Goal: Information Seeking & Learning: Learn about a topic

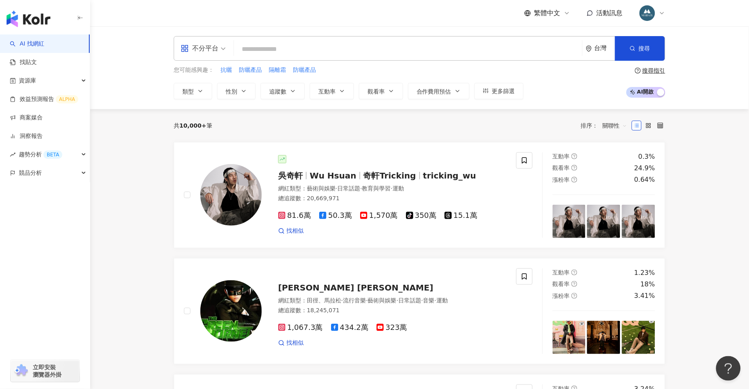
click at [300, 50] on input "search" at bounding box center [408, 49] width 342 height 16
click at [37, 61] on link "找貼文" at bounding box center [23, 62] width 27 height 8
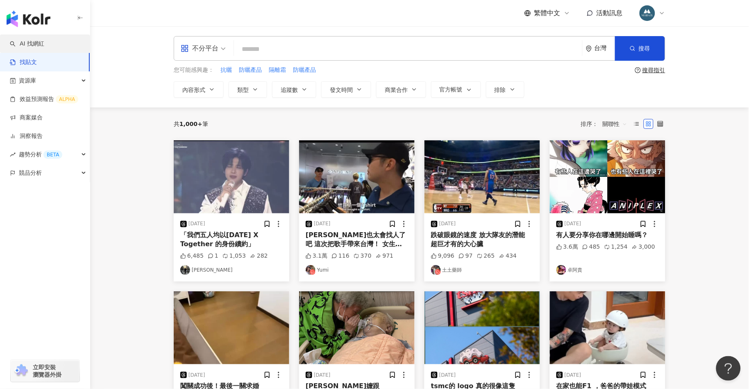
click at [44, 46] on link "AI 找網紅" at bounding box center [27, 44] width 34 height 8
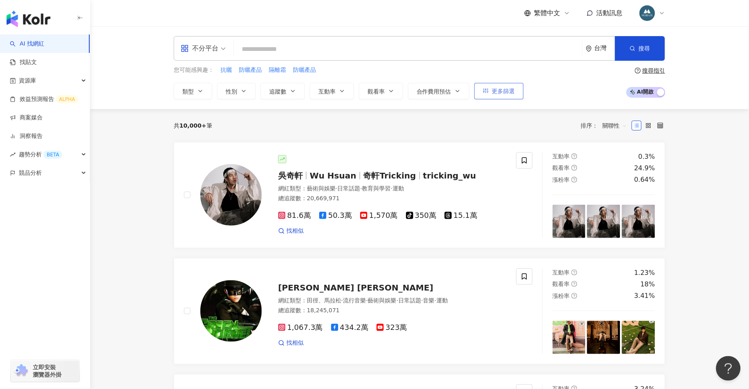
click at [507, 91] on span "更多篩選" at bounding box center [503, 91] width 23 height 7
click at [507, 93] on span "更多篩選" at bounding box center [503, 91] width 23 height 7
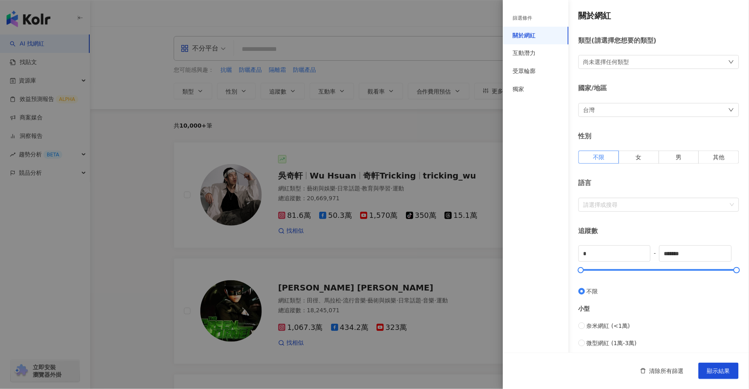
click at [623, 64] on div "尚未選擇任何類型" at bounding box center [607, 61] width 46 height 9
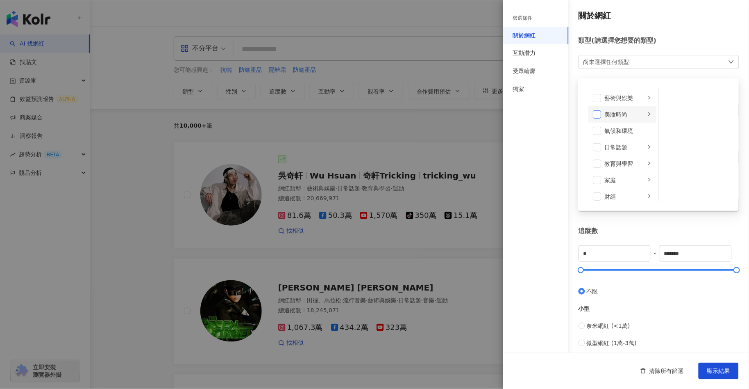
click at [601, 116] on span at bounding box center [598, 114] width 8 height 8
click at [651, 114] on icon "right" at bounding box center [649, 114] width 5 height 5
click at [670, 98] on span at bounding box center [670, 98] width 8 height 8
click at [669, 114] on span at bounding box center [670, 114] width 8 height 8
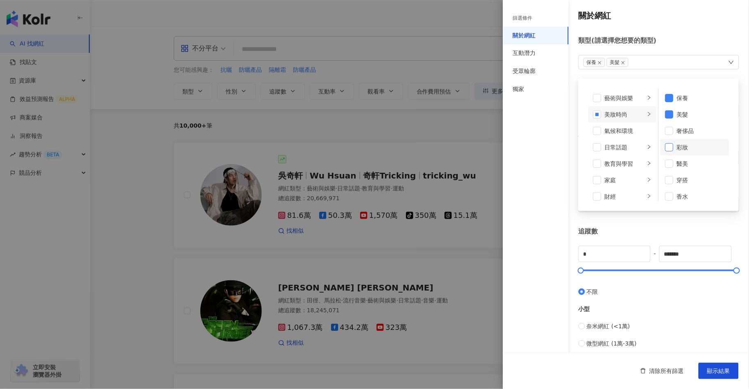
click at [671, 148] on span at bounding box center [670, 147] width 8 height 8
click at [675, 223] on div "關於網紅 類型 ( 請選擇您想要的類型 ) 保養 美髮 彩妝 藝術與娛樂 美妝時尚 氣候和環境 日常話題 教育與學習 家庭 財經 美食 命理占卜 遊戲 法政社…" at bounding box center [626, 291] width 246 height 583
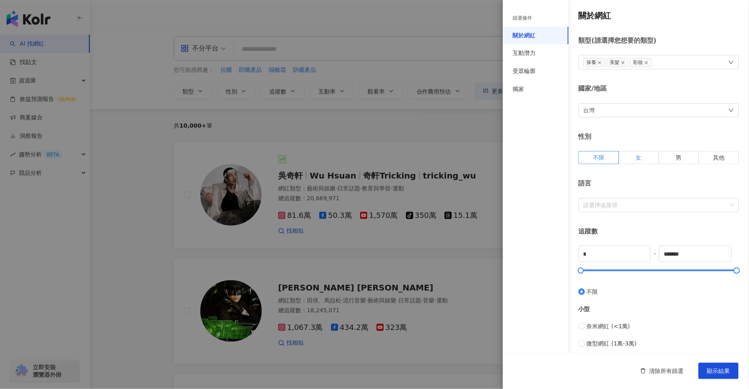
click at [645, 159] on label "女" at bounding box center [639, 157] width 40 height 13
type input "*****"
click at [584, 270] on div at bounding box center [582, 270] width 5 height 5
type input "*****"
drag, startPoint x: 734, startPoint y: 270, endPoint x: 589, endPoint y: 269, distance: 145.1
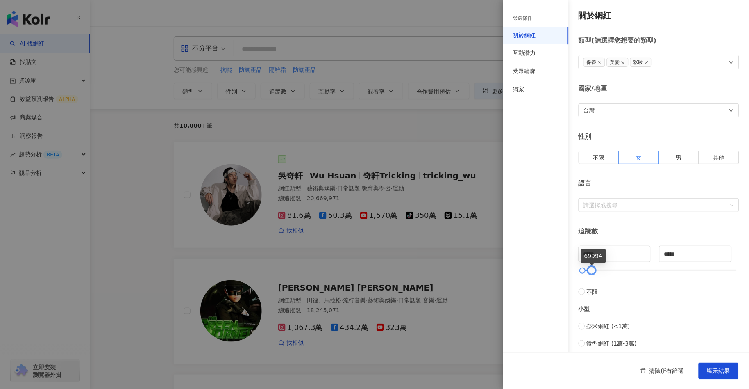
click at [590, 269] on div at bounding box center [592, 270] width 5 height 5
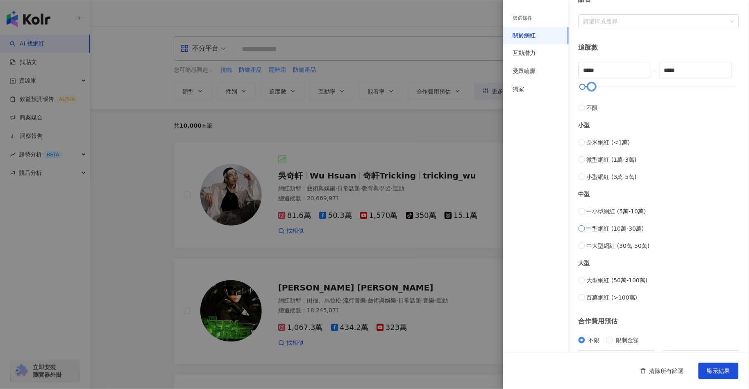
scroll to position [230, 0]
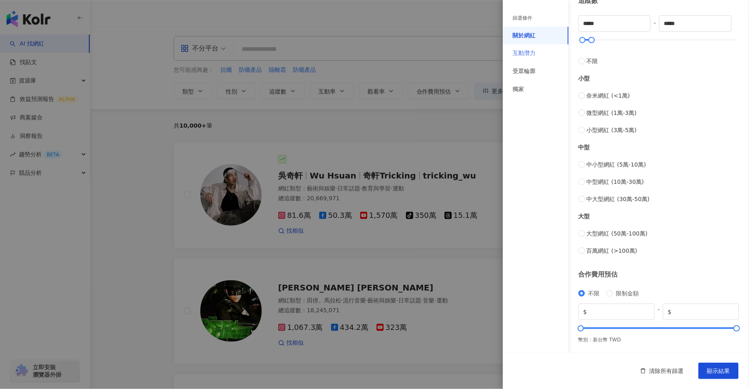
click at [539, 52] on div "互動潛力" at bounding box center [536, 53] width 66 height 18
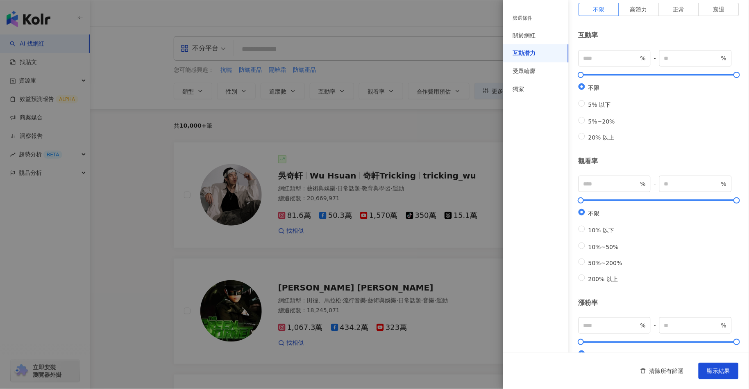
scroll to position [0, 0]
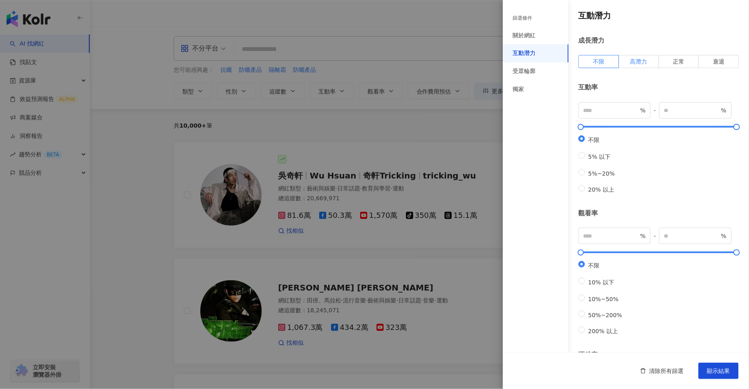
click at [645, 62] on span "高潛力" at bounding box center [639, 61] width 17 height 7
click at [685, 64] on label "正常" at bounding box center [680, 61] width 40 height 13
click at [724, 63] on span "衰退" at bounding box center [719, 61] width 11 height 7
click at [644, 61] on span "高潛力" at bounding box center [639, 61] width 17 height 7
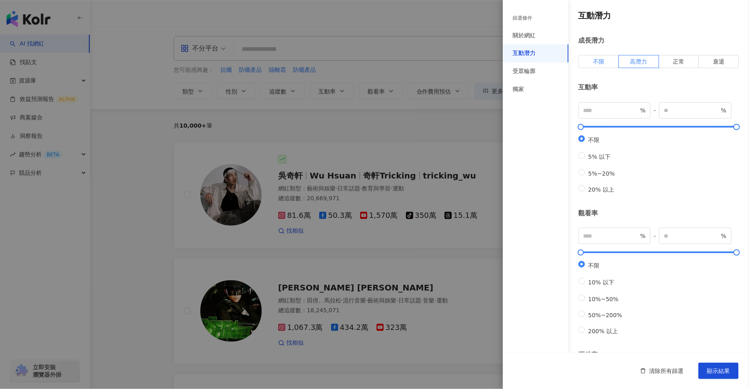
click at [603, 62] on span "不限" at bounding box center [598, 61] width 11 height 7
click at [639, 61] on span "高潛力" at bounding box center [639, 61] width 17 height 7
click at [610, 64] on label "不限" at bounding box center [599, 61] width 41 height 13
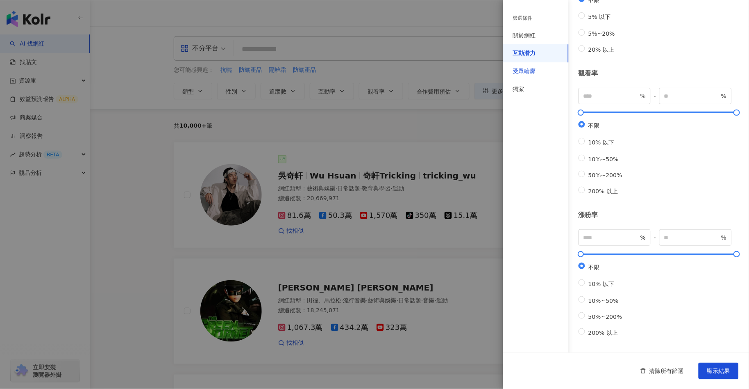
click at [526, 70] on div "受眾輪廓" at bounding box center [524, 71] width 23 height 8
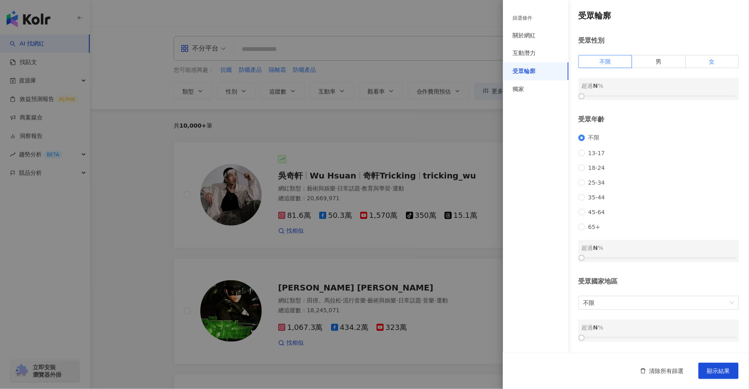
click at [720, 55] on label "女" at bounding box center [712, 61] width 53 height 13
drag, startPoint x: 583, startPoint y: 85, endPoint x: 659, endPoint y: 87, distance: 76.3
click at [659, 94] on div at bounding box center [658, 96] width 5 height 5
click at [661, 94] on div at bounding box center [659, 96] width 5 height 5
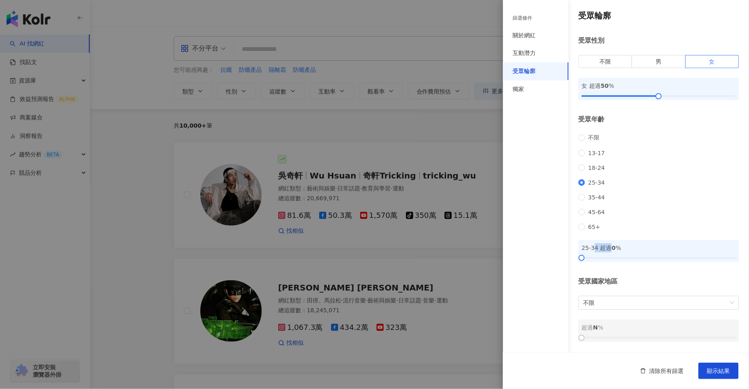
drag, startPoint x: 595, startPoint y: 248, endPoint x: 608, endPoint y: 248, distance: 13.1
click at [609, 248] on div "25-34 超過 0 %" at bounding box center [659, 247] width 154 height 9
drag, startPoint x: 582, startPoint y: 259, endPoint x: 628, endPoint y: 259, distance: 45.9
click at [628, 259] on div at bounding box center [628, 257] width 5 height 5
click at [628, 268] on div "受眾輪廓 受眾性別 不限 男 女 女 超過 50 % 受眾年齡 不限 [PHONE_NUMBER] [PHONE_NUMBER] 45-64 65+ 25-3…" at bounding box center [626, 175] width 246 height 351
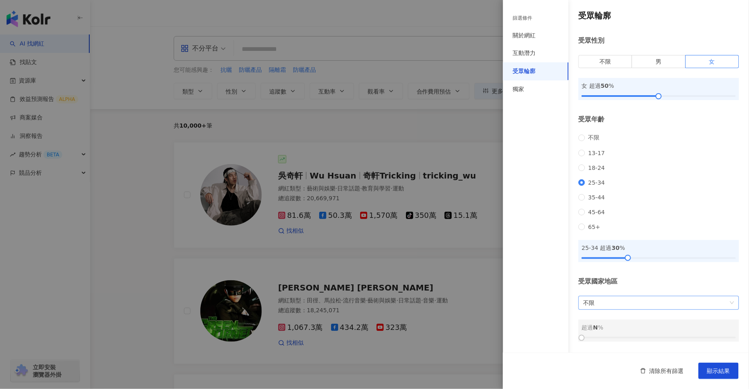
click at [620, 296] on div "不限" at bounding box center [659, 303] width 161 height 14
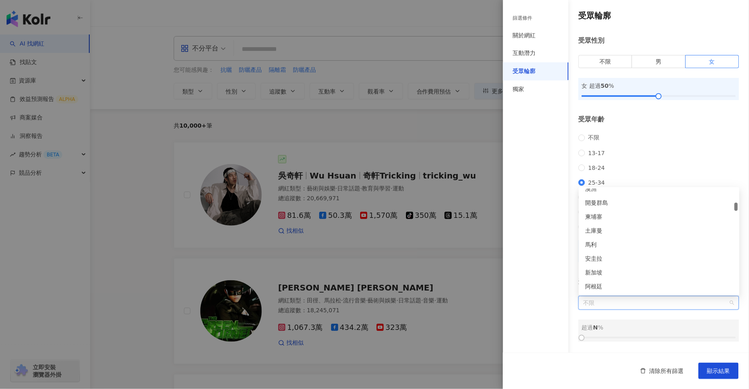
scroll to position [638, 0]
click at [559, 253] on div "篩選條件 關於網紅 互動潛力 受眾輪廓 獨家" at bounding box center [536, 199] width 66 height 379
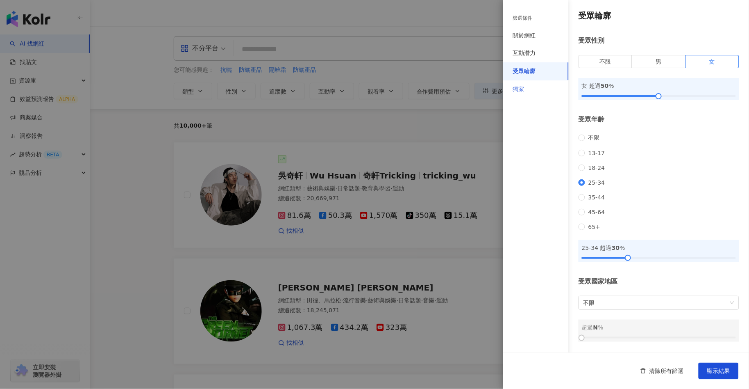
click at [543, 89] on div "獨家" at bounding box center [536, 89] width 66 height 18
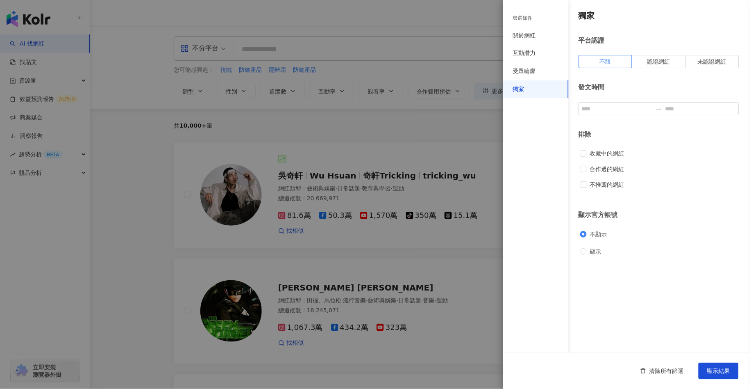
scroll to position [0, 0]
click at [729, 372] on span "顯示結果" at bounding box center [719, 370] width 23 height 7
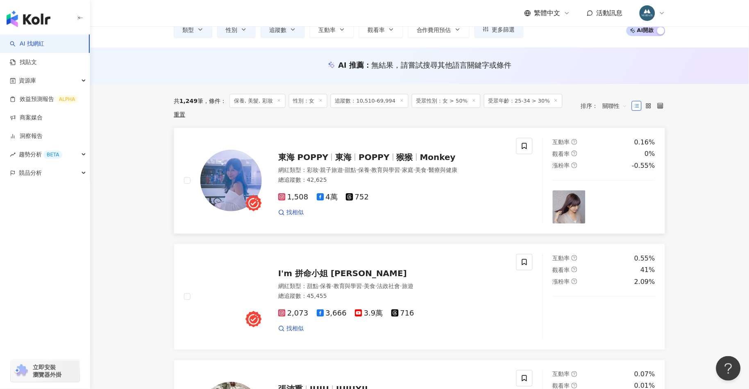
scroll to position [66, 0]
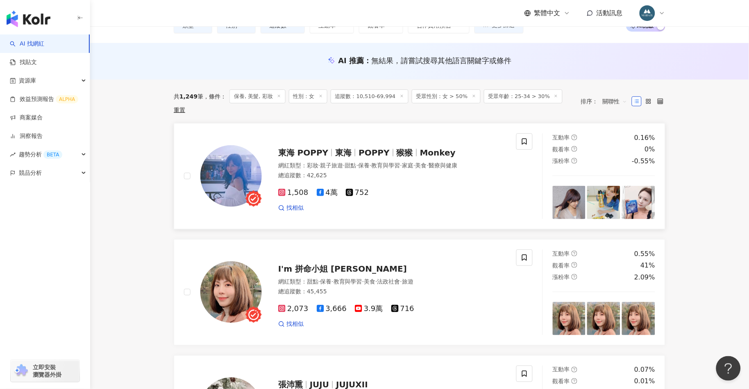
click at [442, 182] on div "1,508 4萬 752 找相似" at bounding box center [392, 197] width 228 height 30
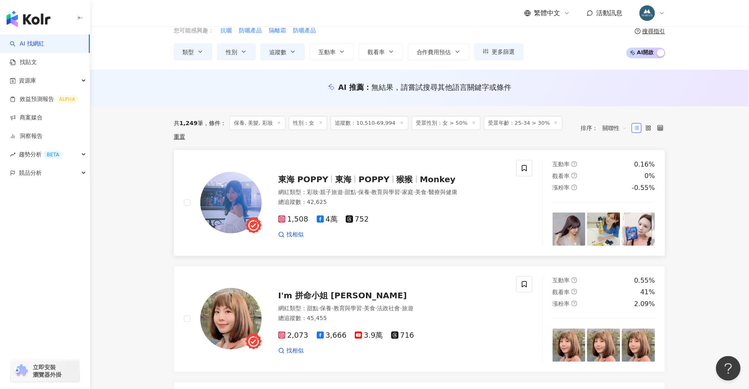
scroll to position [36, 0]
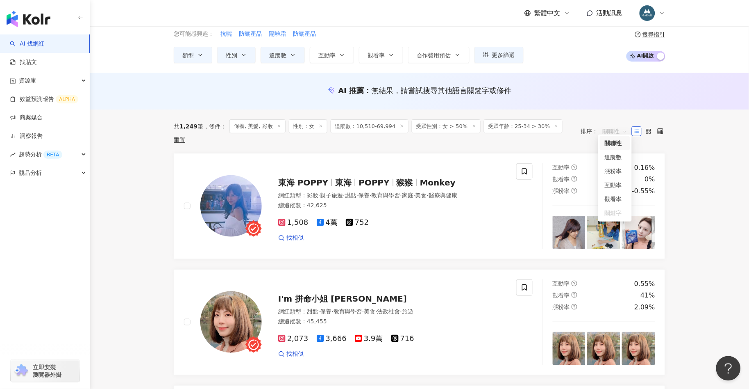
click at [608, 127] on span "關聯性" at bounding box center [615, 131] width 25 height 13
click at [614, 155] on div "追蹤數" at bounding box center [615, 157] width 20 height 9
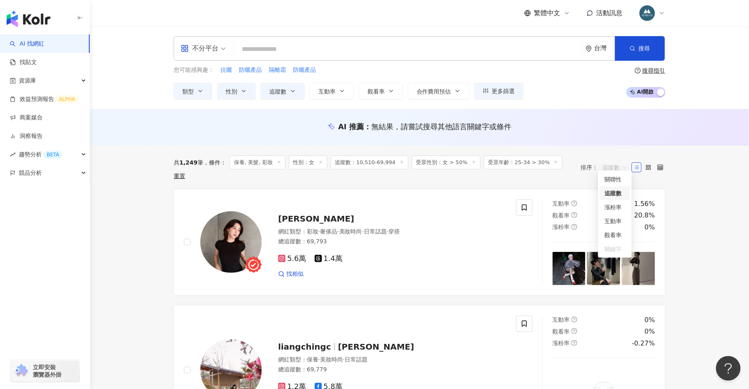
click at [611, 161] on span "追蹤數" at bounding box center [615, 167] width 25 height 13
click at [593, 118] on div "AI 推薦 ： 無結果，請嘗試搜尋其他語言關鍵字或條件" at bounding box center [419, 127] width 659 height 36
click at [29, 61] on link "找貼文" at bounding box center [23, 62] width 27 height 8
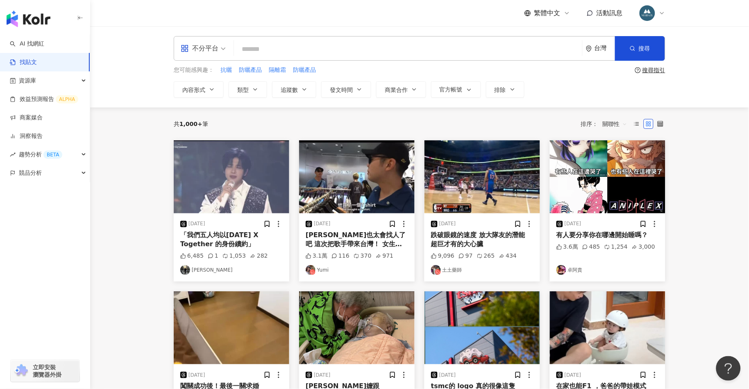
click at [267, 46] on input "search" at bounding box center [408, 49] width 342 height 18
click at [633, 43] on button "搜尋" at bounding box center [640, 48] width 50 height 25
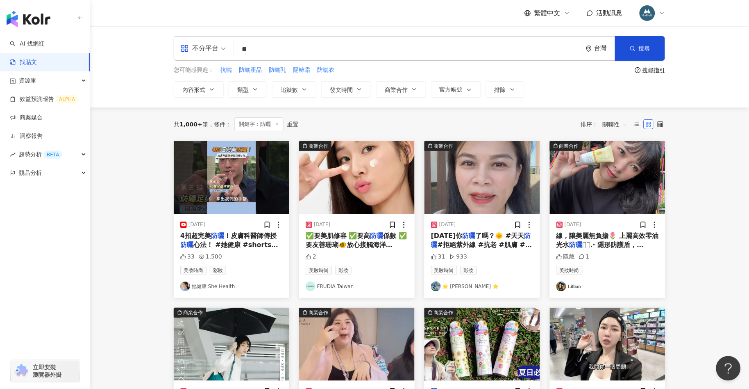
click at [303, 48] on input "**" at bounding box center [408, 49] width 342 height 18
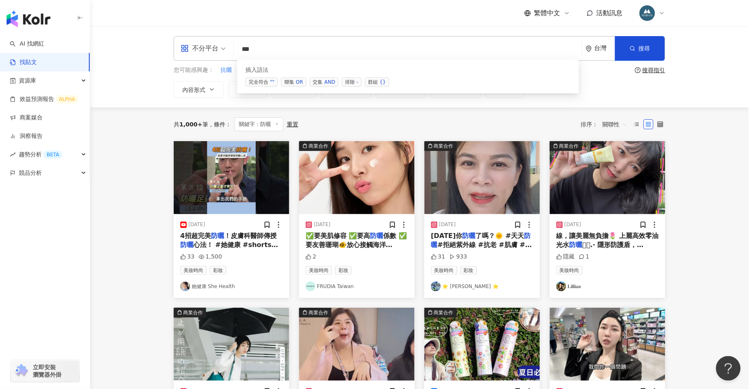
click at [323, 82] on span "交集 AND" at bounding box center [324, 81] width 29 height 9
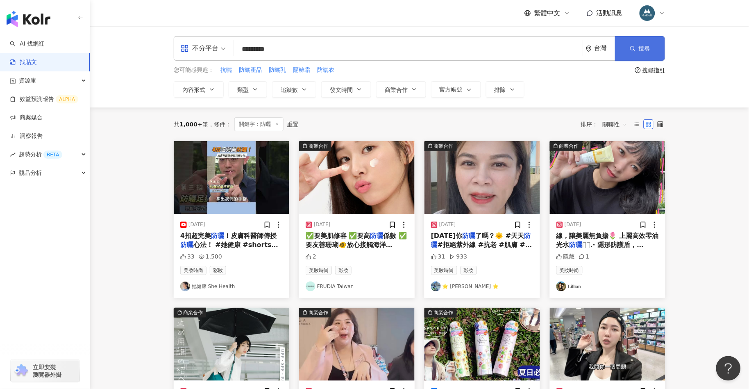
click at [626, 52] on button "搜尋" at bounding box center [640, 48] width 50 height 25
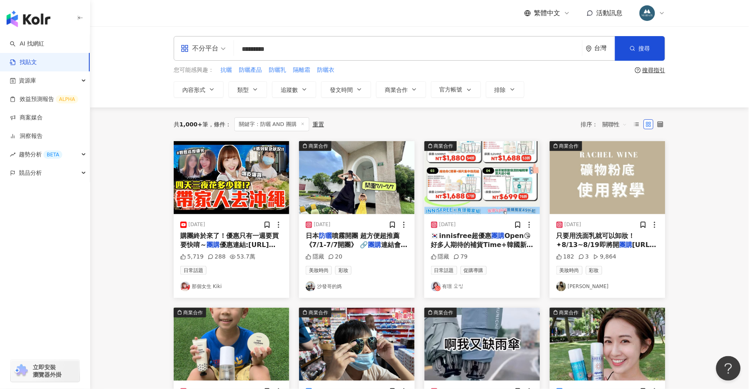
click at [252, 50] on input "*********" at bounding box center [408, 49] width 342 height 18
type input "*********"
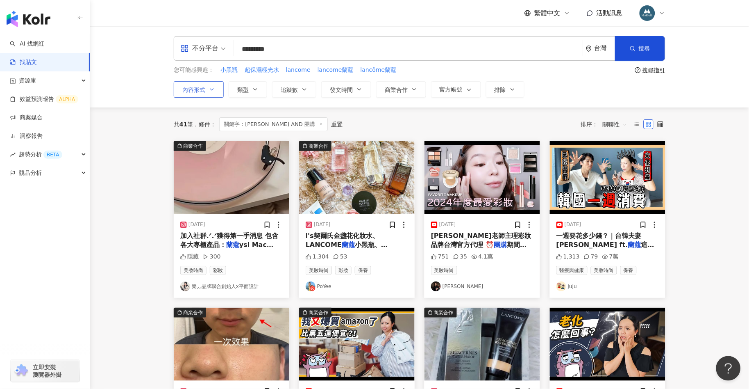
click at [205, 91] on span "內容形式" at bounding box center [193, 90] width 23 height 7
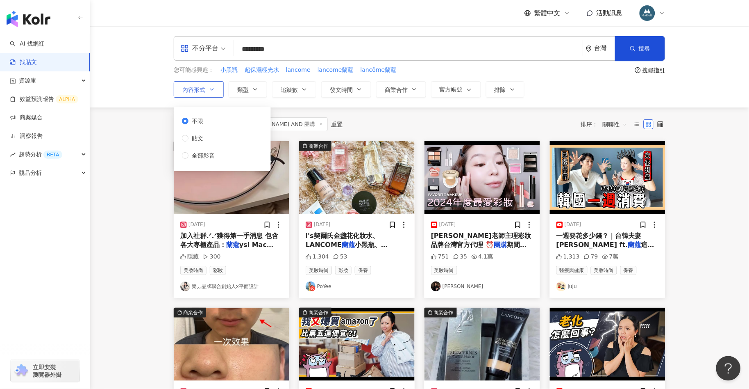
click at [205, 91] on span "內容形式" at bounding box center [193, 90] width 23 height 7
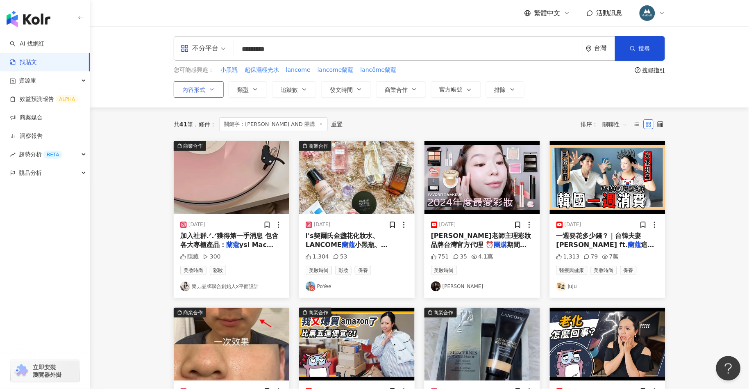
click at [205, 91] on span "內容形式" at bounding box center [193, 90] width 23 height 7
click at [244, 92] on span "類型" at bounding box center [242, 90] width 11 height 7
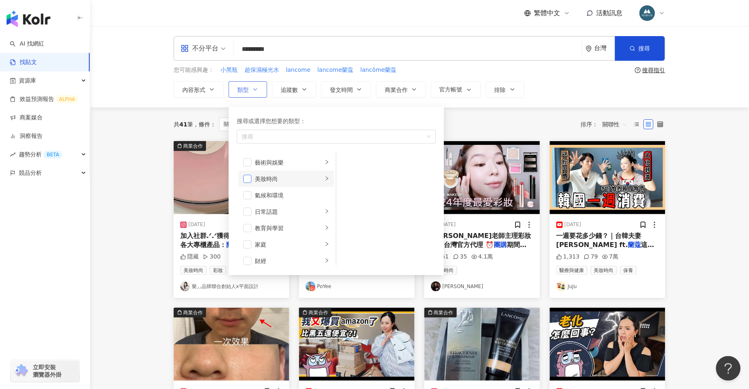
click at [250, 180] on span "button" at bounding box center [248, 179] width 8 height 8
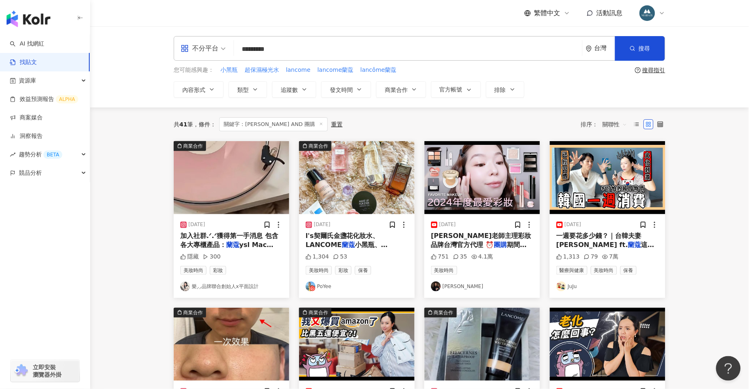
click at [467, 123] on div "共 41 筆 條件 ： 關鍵字：[PERSON_NAME] AND 團購 重置 排序： 關聯性" at bounding box center [420, 124] width 492 height 14
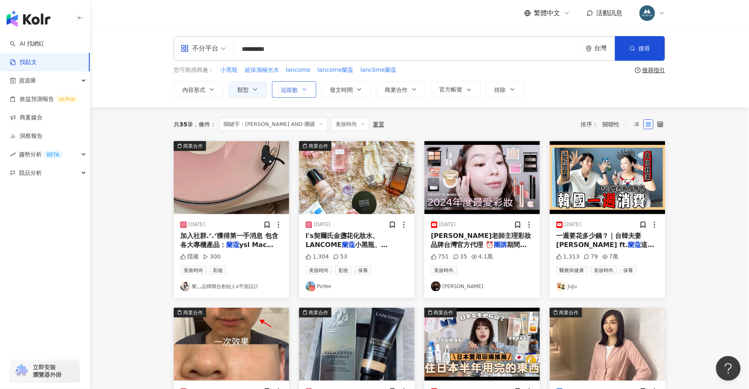
click at [303, 88] on icon "button" at bounding box center [304, 89] width 7 height 7
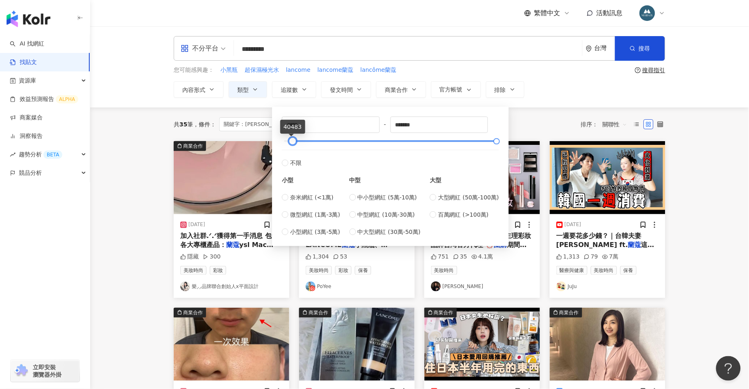
type input "*****"
drag, startPoint x: 286, startPoint y: 141, endPoint x: 295, endPoint y: 141, distance: 9.4
click at [295, 141] on div at bounding box center [293, 141] width 5 height 5
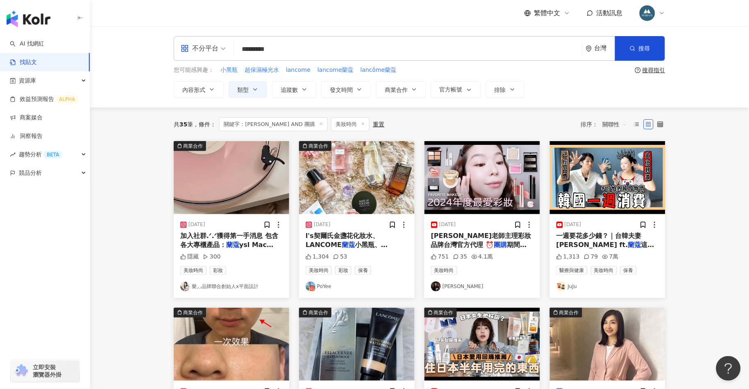
click at [521, 125] on div "共 35 筆 條件 ： 關鍵[DEMOGRAPHIC_DATA]：蘭蔻 AND 團購 美妝時尚 重置 排序： 關聯性" at bounding box center [420, 124] width 492 height 14
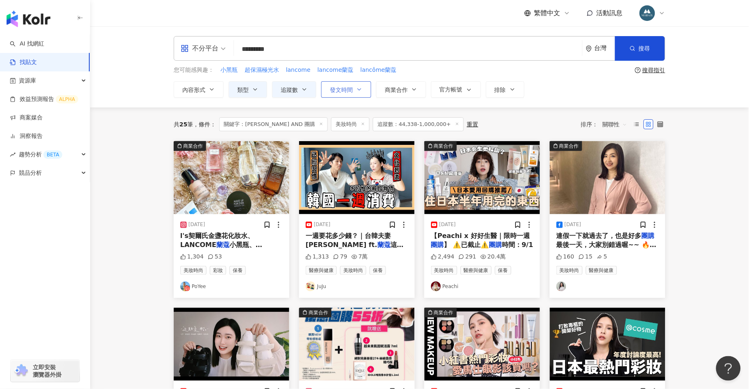
click at [356, 89] on icon "button" at bounding box center [359, 89] width 7 height 7
click at [412, 92] on button "商業合作" at bounding box center [401, 89] width 50 height 16
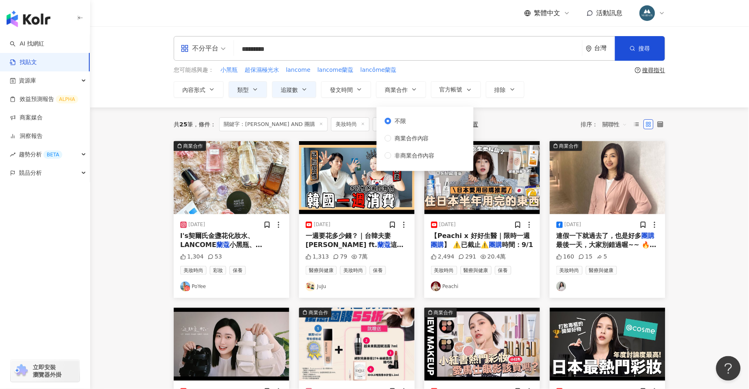
click at [545, 120] on div "共 25 筆 條件 ： 關鍵[DEMOGRAPHIC_DATA]：蘭蔻 AND 團購 美妝時尚 追蹤數：44,338-1,000,000+ 重置 排序： 關聯性" at bounding box center [420, 124] width 492 height 14
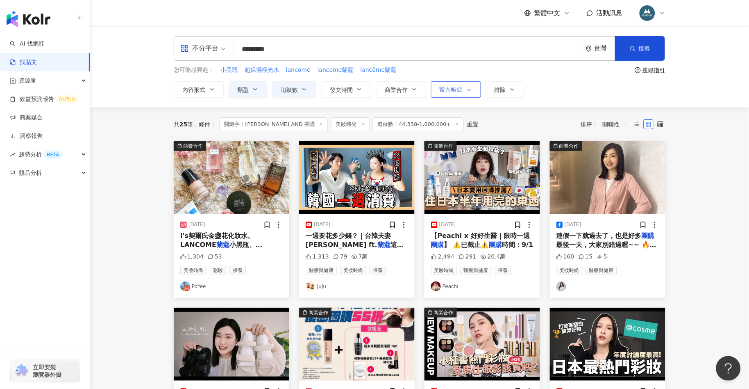
click at [462, 85] on button "官方帳號" at bounding box center [456, 89] width 50 height 16
click at [504, 91] on span "排除" at bounding box center [500, 90] width 11 height 7
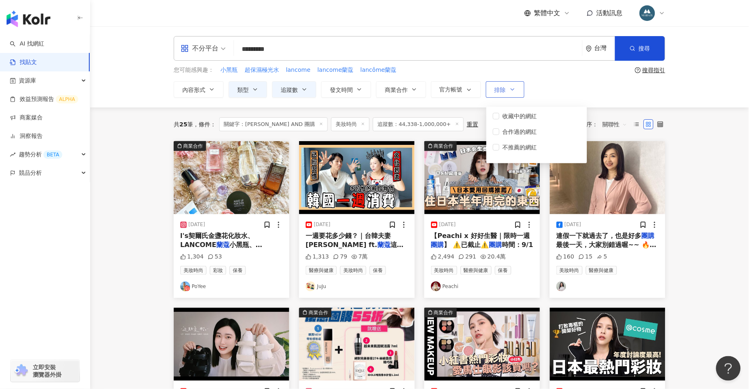
click at [514, 90] on icon "button" at bounding box center [512, 90] width 3 height 2
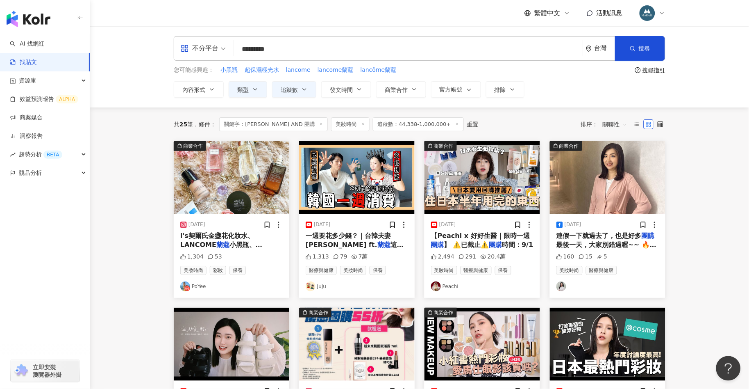
click at [300, 48] on input "*********" at bounding box center [408, 49] width 342 height 18
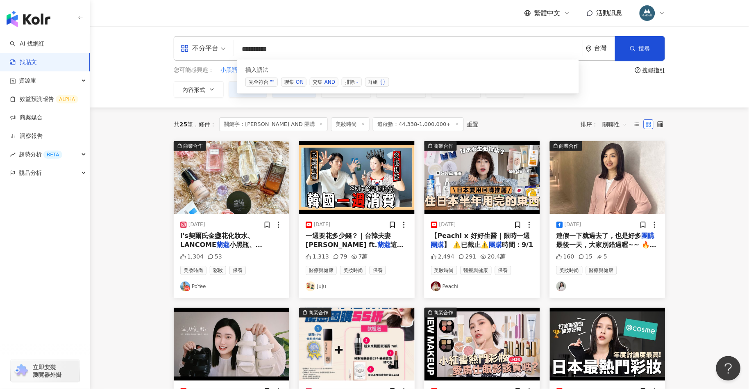
click at [378, 82] on span "群組 {}" at bounding box center [377, 81] width 24 height 9
click at [287, 50] on input "**********" at bounding box center [408, 49] width 342 height 18
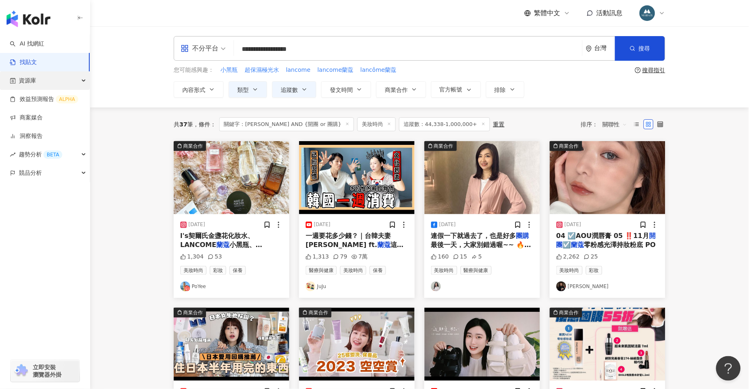
type input "**********"
click at [34, 80] on span "資源庫" at bounding box center [27, 80] width 17 height 18
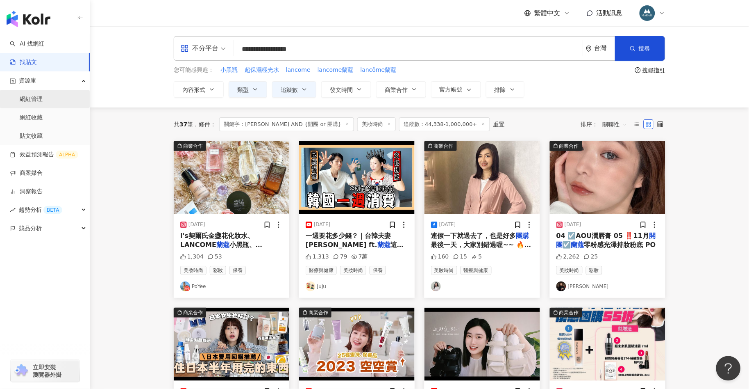
click at [43, 101] on link "網紅管理" at bounding box center [31, 99] width 23 height 8
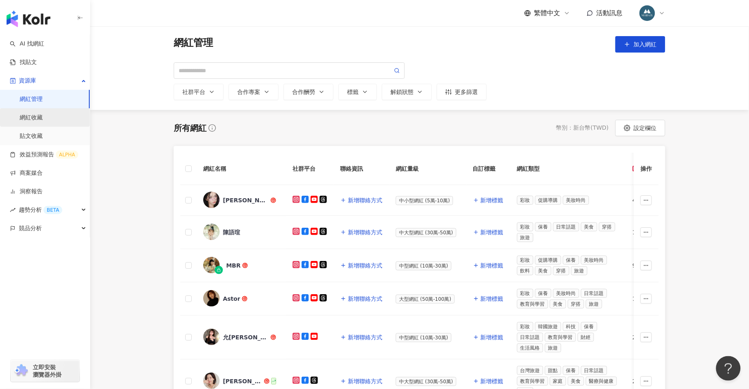
click at [43, 122] on link "網紅收藏" at bounding box center [31, 118] width 23 height 8
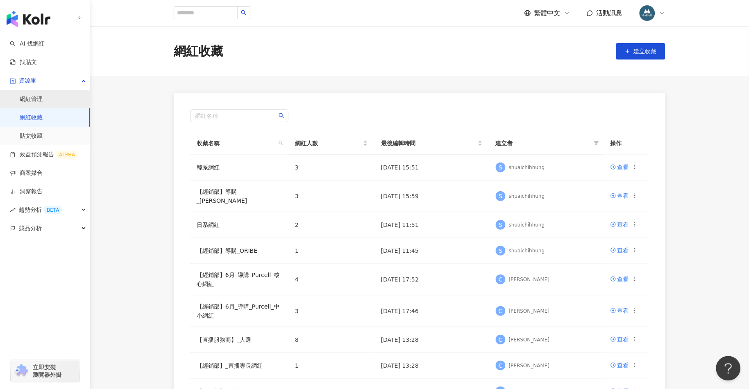
click at [43, 99] on link "網紅管理" at bounding box center [31, 99] width 23 height 8
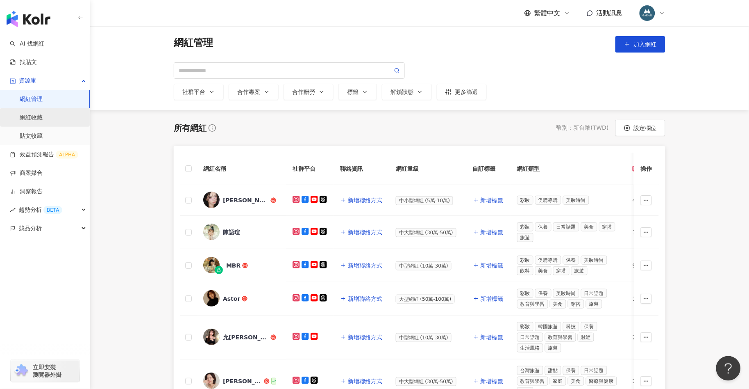
click at [43, 118] on link "網紅收藏" at bounding box center [31, 118] width 23 height 8
click at [43, 98] on link "網紅管理" at bounding box center [31, 99] width 23 height 8
click at [43, 119] on link "網紅收藏" at bounding box center [31, 118] width 23 height 8
click at [32, 134] on link "貼文收藏" at bounding box center [31, 136] width 23 height 8
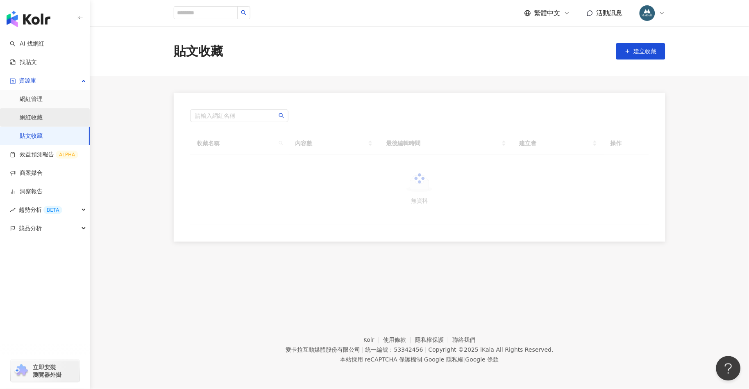
click at [35, 114] on link "網紅收藏" at bounding box center [31, 118] width 23 height 8
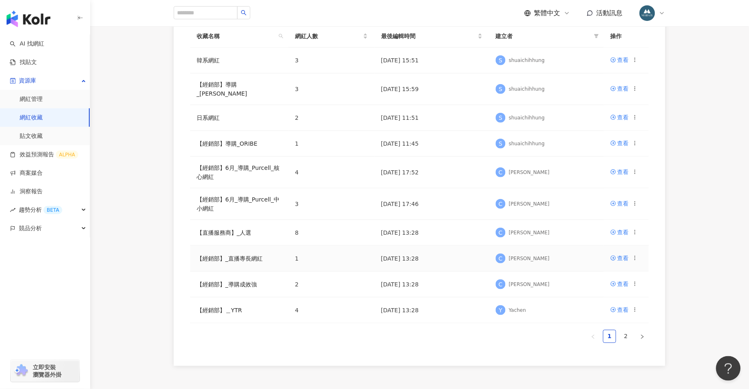
scroll to position [68, 0]
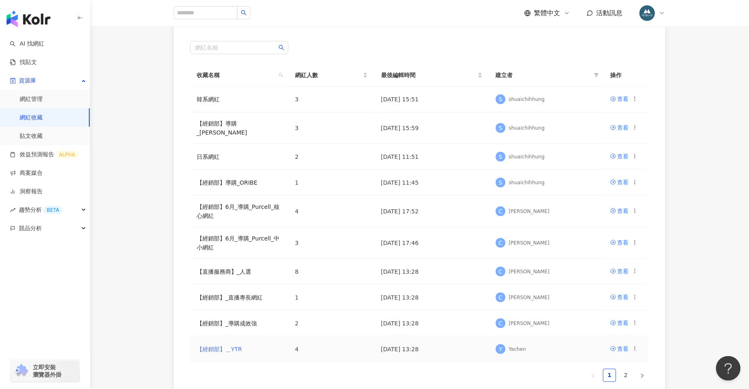
click at [221, 346] on link "【經銷部】＿YTR" at bounding box center [220, 349] width 46 height 7
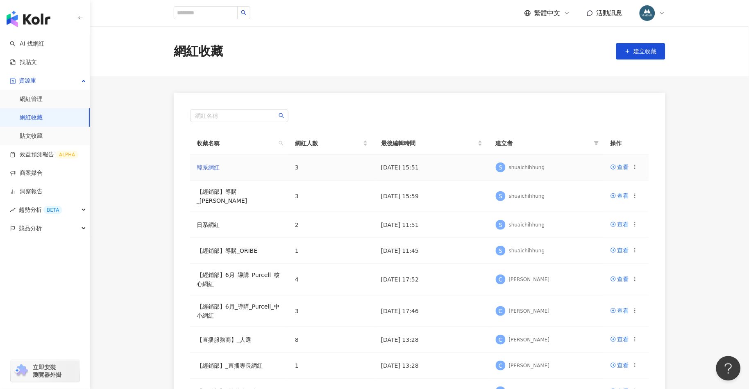
click at [202, 165] on link "韓系網紅" at bounding box center [208, 167] width 23 height 7
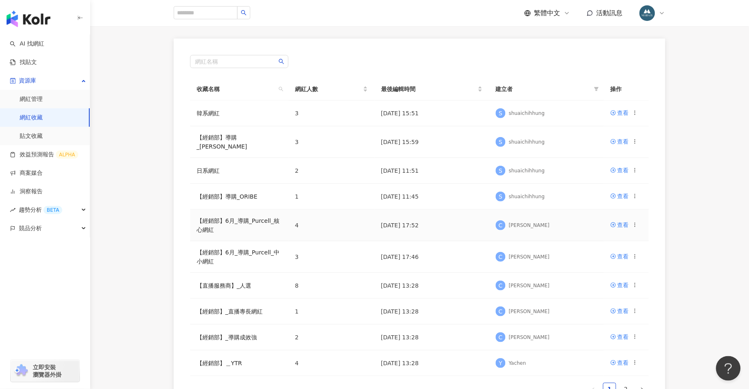
scroll to position [57, 0]
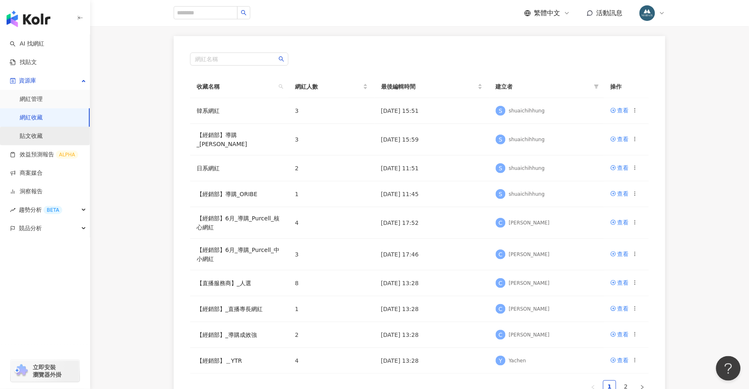
click at [38, 132] on link "貼文收藏" at bounding box center [31, 136] width 23 height 8
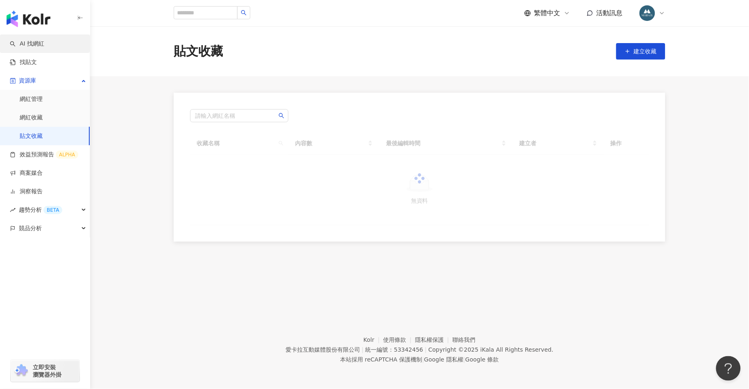
click at [44, 48] on link "AI 找網紅" at bounding box center [27, 44] width 34 height 8
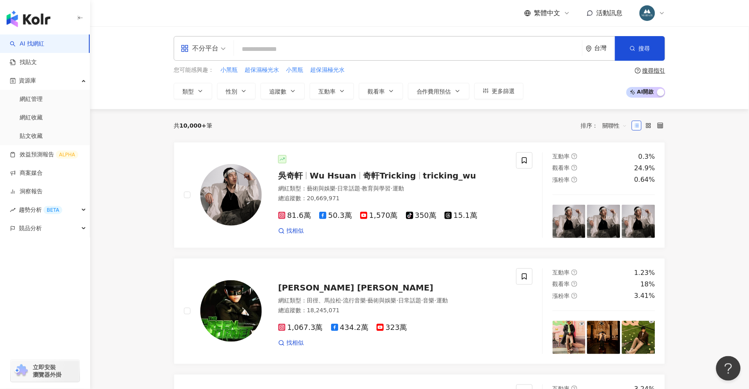
type input "*"
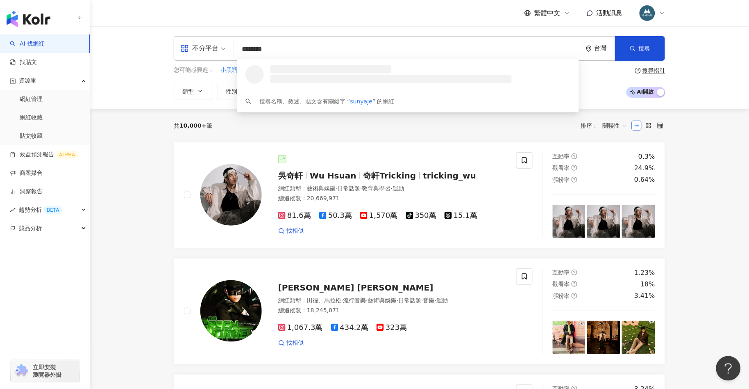
type input "*********"
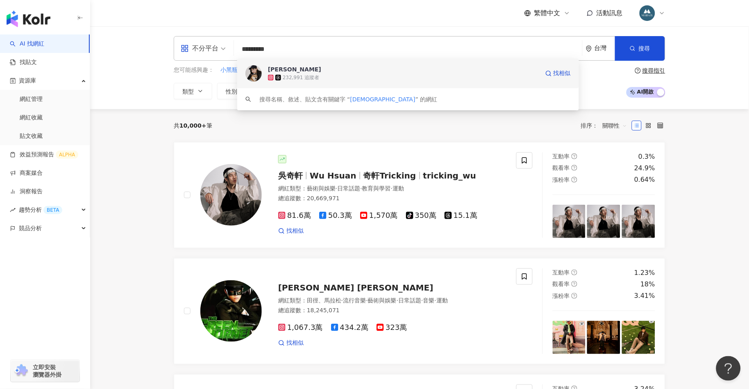
click at [327, 78] on div "232,991 追蹤者" at bounding box center [403, 77] width 271 height 8
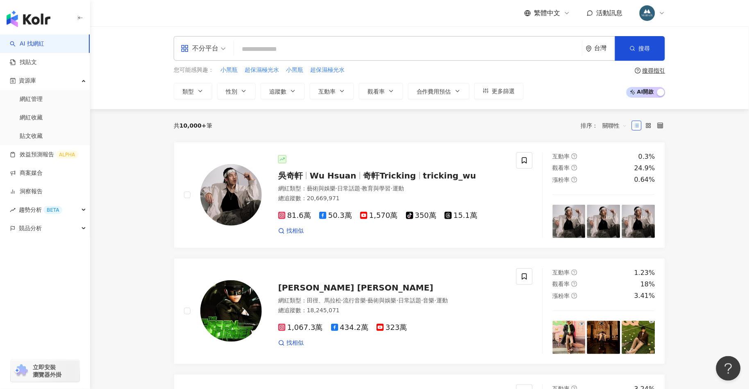
click at [294, 54] on input "search" at bounding box center [408, 49] width 342 height 16
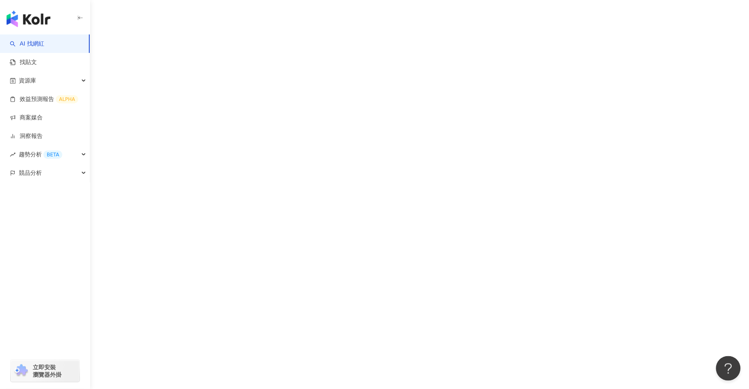
scroll to position [38, 0]
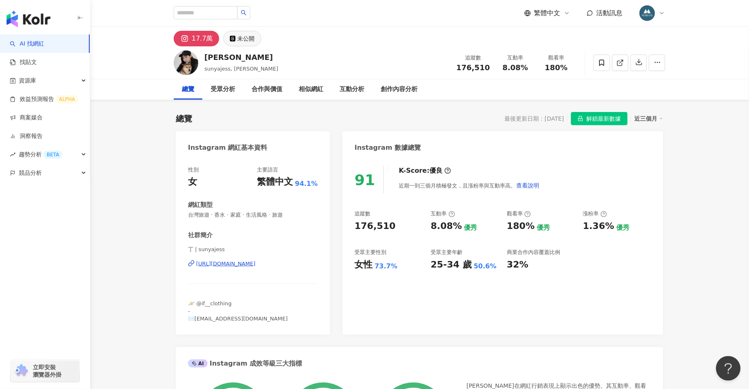
click at [240, 37] on div "未公開" at bounding box center [246, 38] width 17 height 11
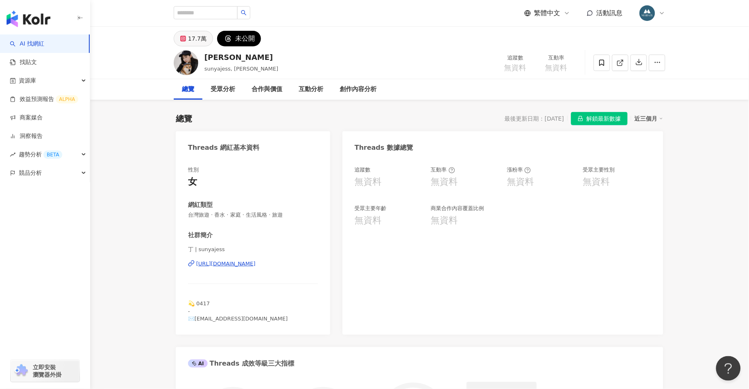
click at [193, 40] on div "17.7萬" at bounding box center [197, 38] width 18 height 11
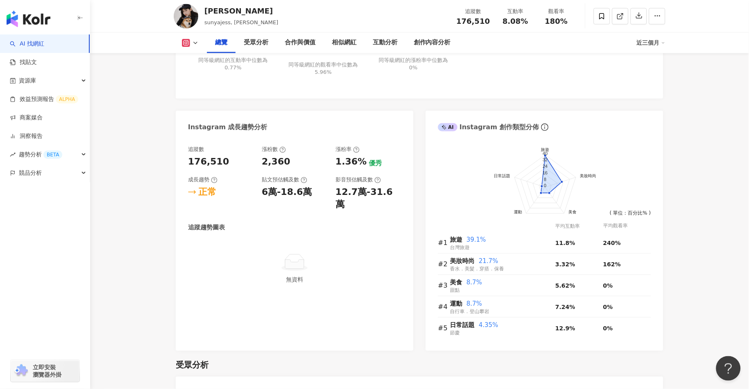
scroll to position [390, 0]
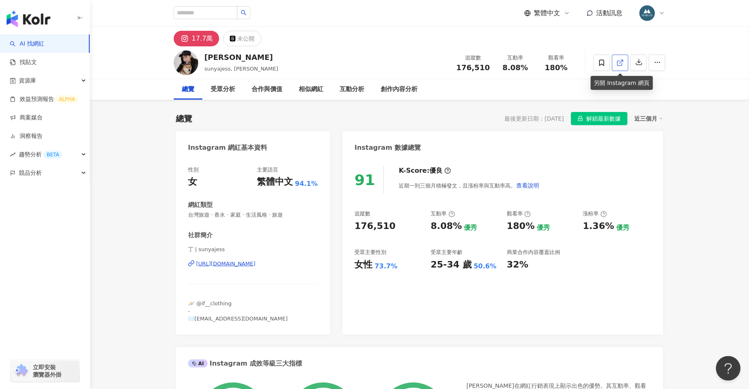
click at [617, 64] on icon at bounding box center [620, 62] width 7 height 7
click at [658, 56] on button "button" at bounding box center [657, 63] width 16 height 16
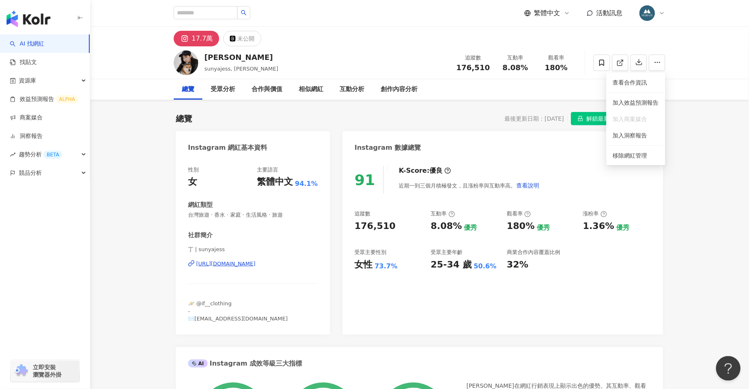
click at [25, 14] on img "button" at bounding box center [29, 19] width 44 height 16
